Goal: Task Accomplishment & Management: Manage account settings

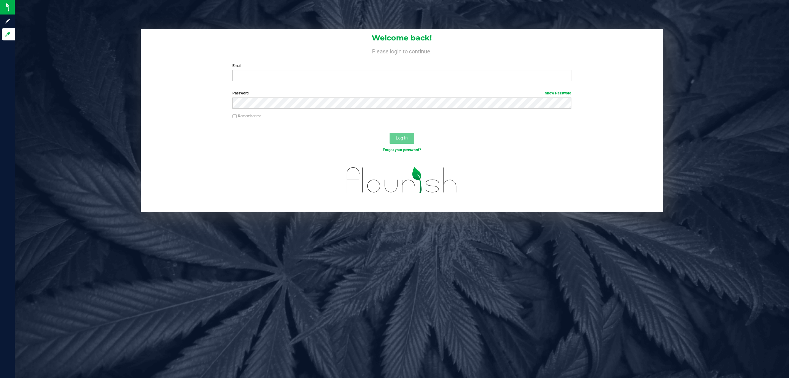
click at [265, 74] on input "Email" at bounding box center [401, 75] width 339 height 11
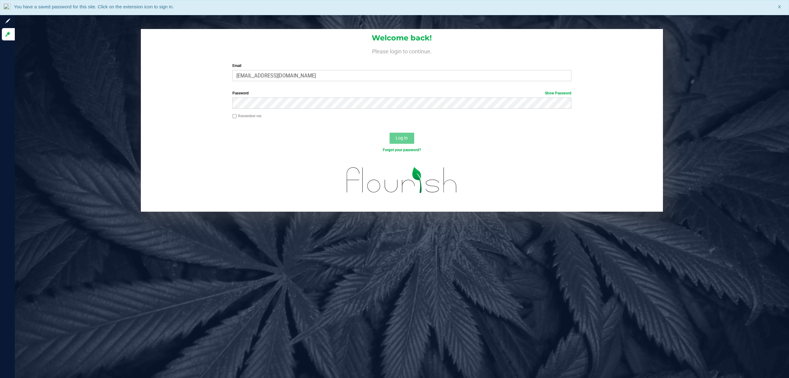
type input "[EMAIL_ADDRESS][DOMAIN_NAME]"
click at [390, 133] on button "Log In" at bounding box center [402, 138] width 25 height 11
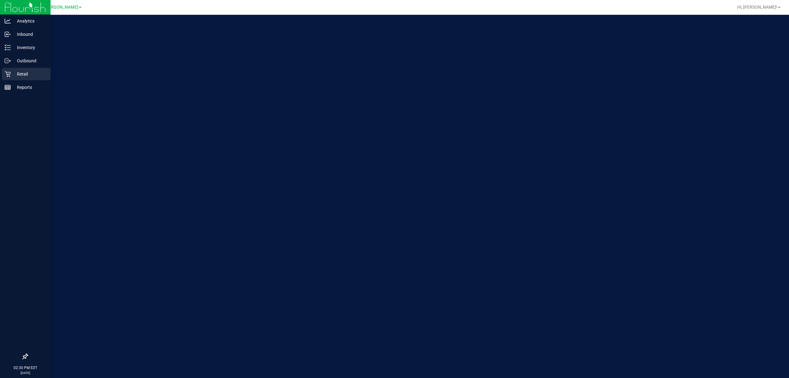
click at [5, 76] on icon at bounding box center [8, 74] width 6 height 6
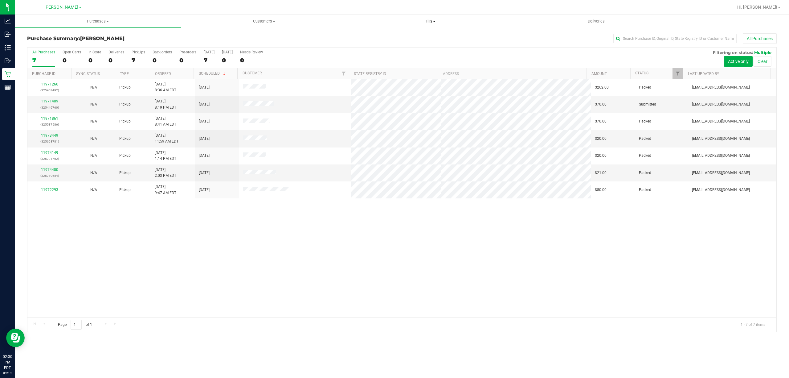
click at [430, 21] on span "Tills" at bounding box center [430, 21] width 166 height 6
click at [395, 39] on li "Manage tills" at bounding box center [430, 37] width 166 height 7
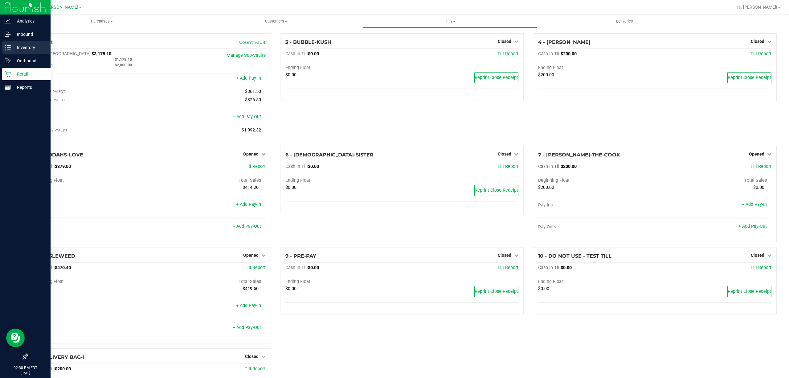
click at [9, 47] on icon at bounding box center [8, 47] width 6 height 6
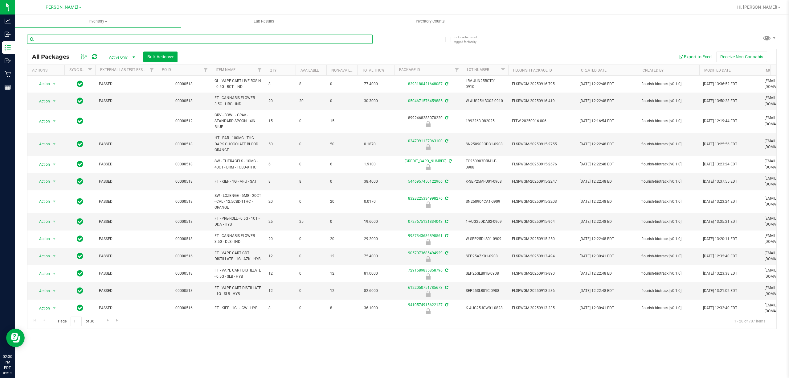
click at [173, 35] on input "text" at bounding box center [200, 39] width 346 height 9
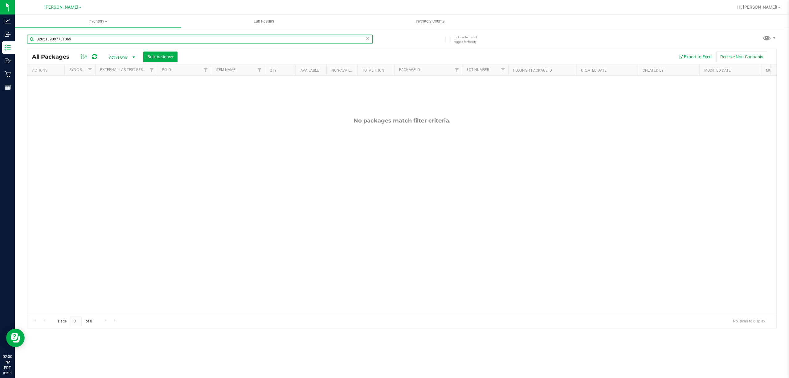
click at [101, 41] on input "8265139097781069" at bounding box center [200, 39] width 346 height 9
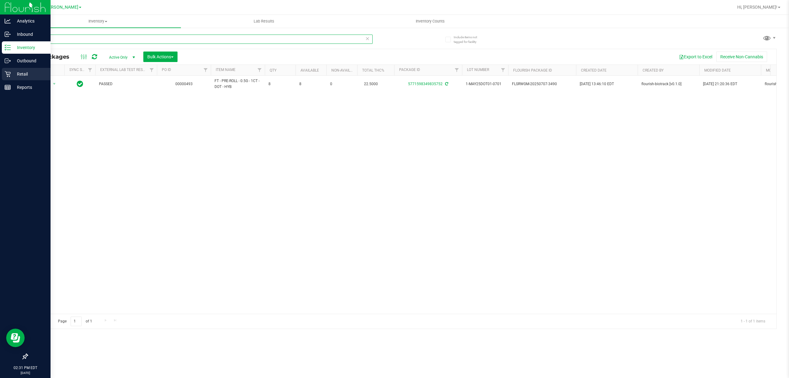
type input "DOT"
click at [5, 73] on icon at bounding box center [8, 74] width 6 height 6
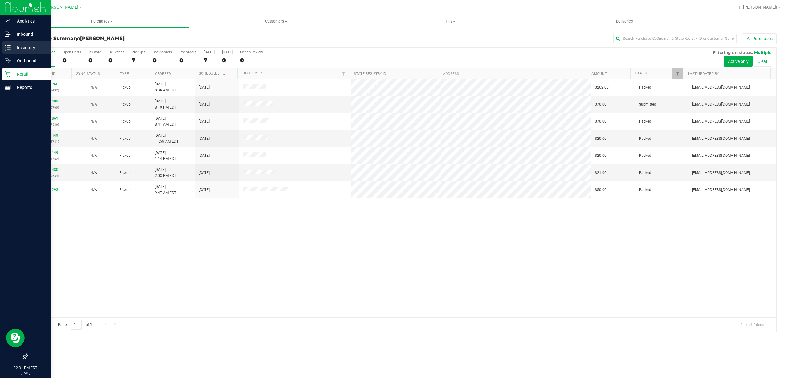
click at [4, 44] on div "Inventory" at bounding box center [26, 47] width 49 height 12
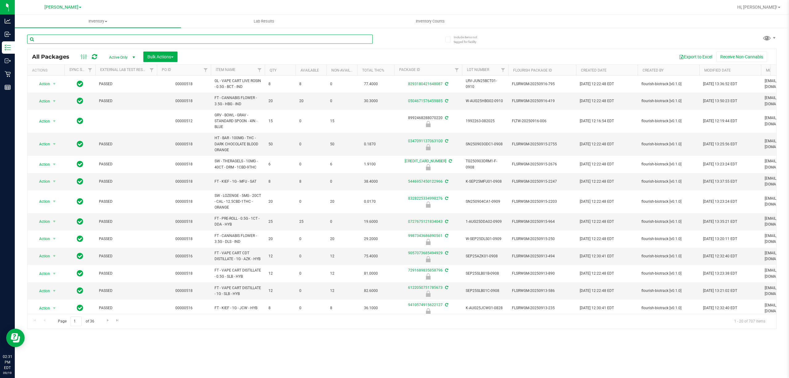
click at [59, 36] on input "text" at bounding box center [200, 39] width 346 height 9
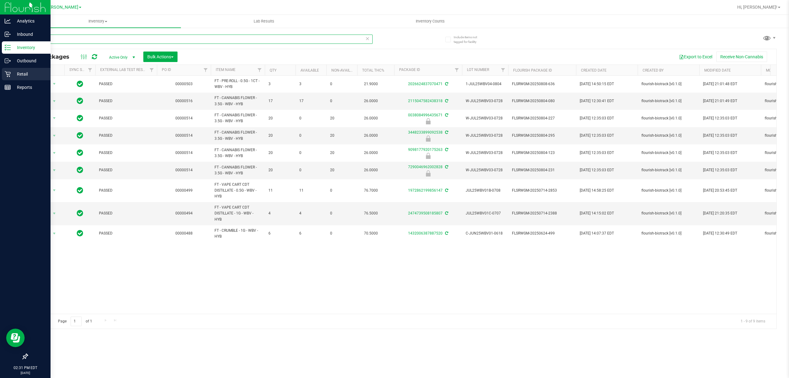
type input "wbv"
click at [30, 73] on p "Retail" at bounding box center [29, 73] width 37 height 7
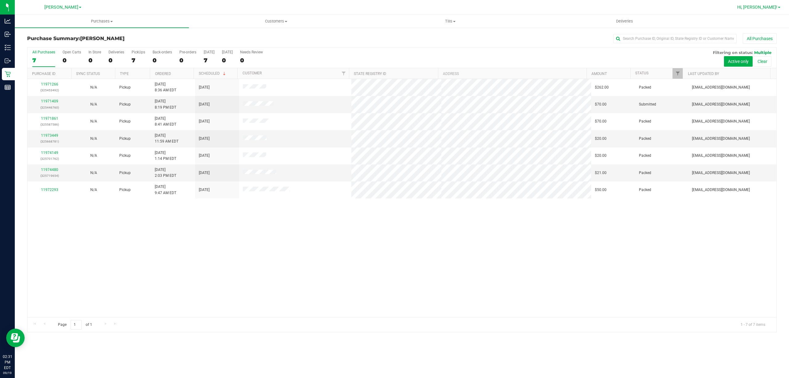
click at [773, 7] on span "Hi, [PERSON_NAME]!" at bounding box center [757, 7] width 40 height 5
click at [753, 50] on li "Sign Out" at bounding box center [761, 54] width 46 height 11
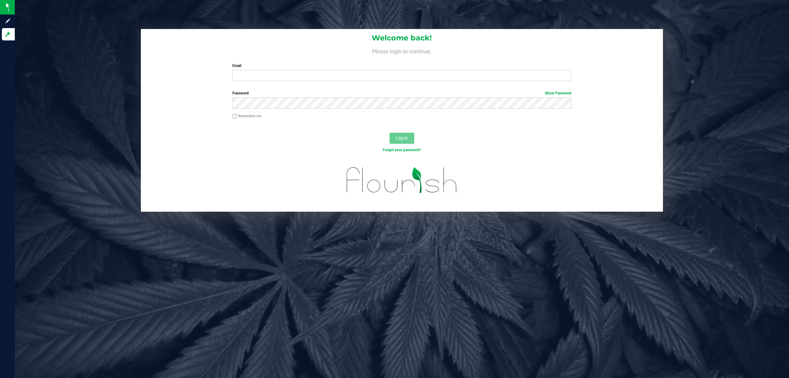
click at [166, 127] on div at bounding box center [402, 127] width 523 height 5
